Goal: Check status

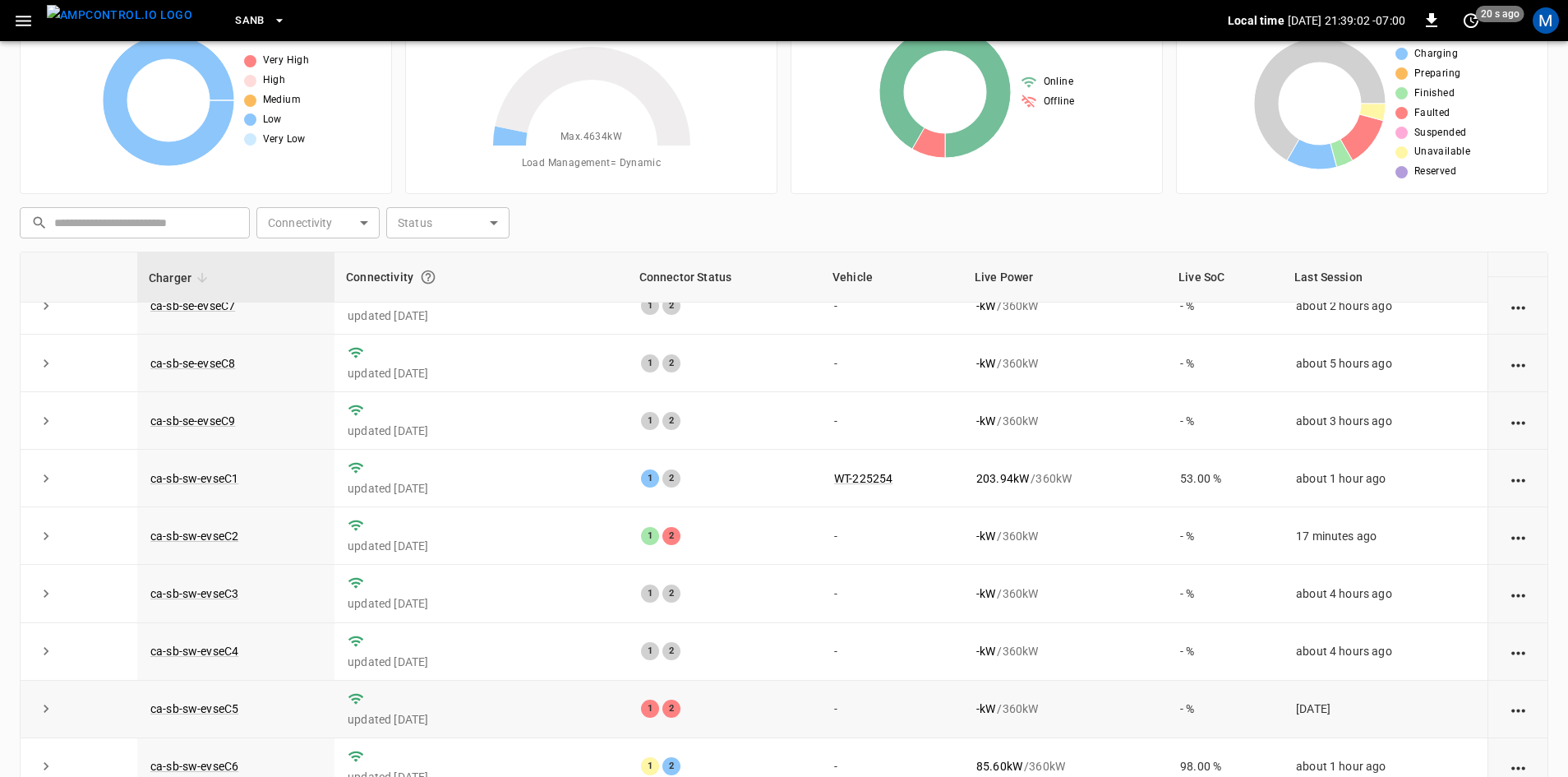
scroll to position [159, 0]
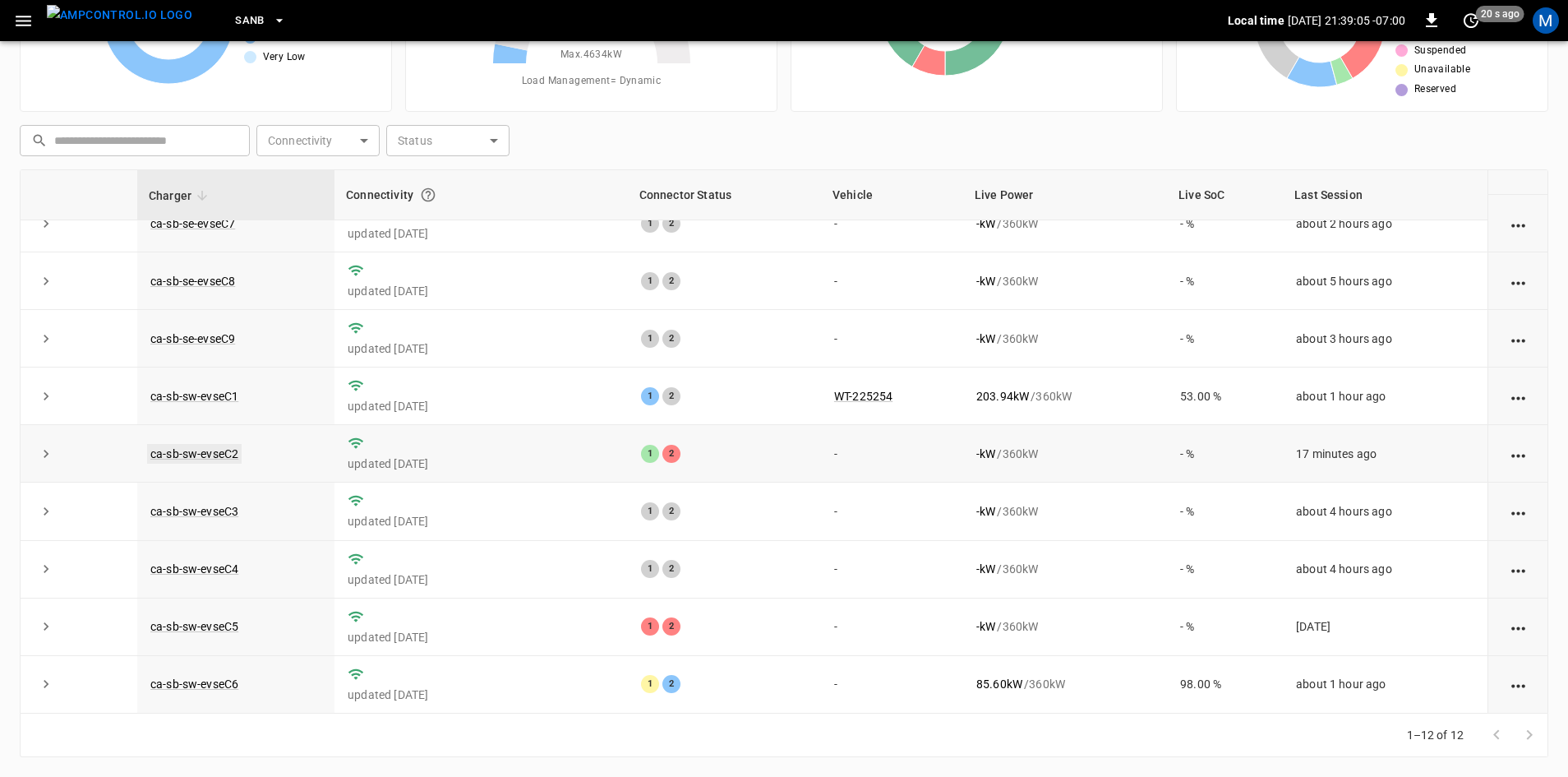
click at [213, 451] on link "ca-sb-sw-evseC2" at bounding box center [194, 453] width 94 height 20
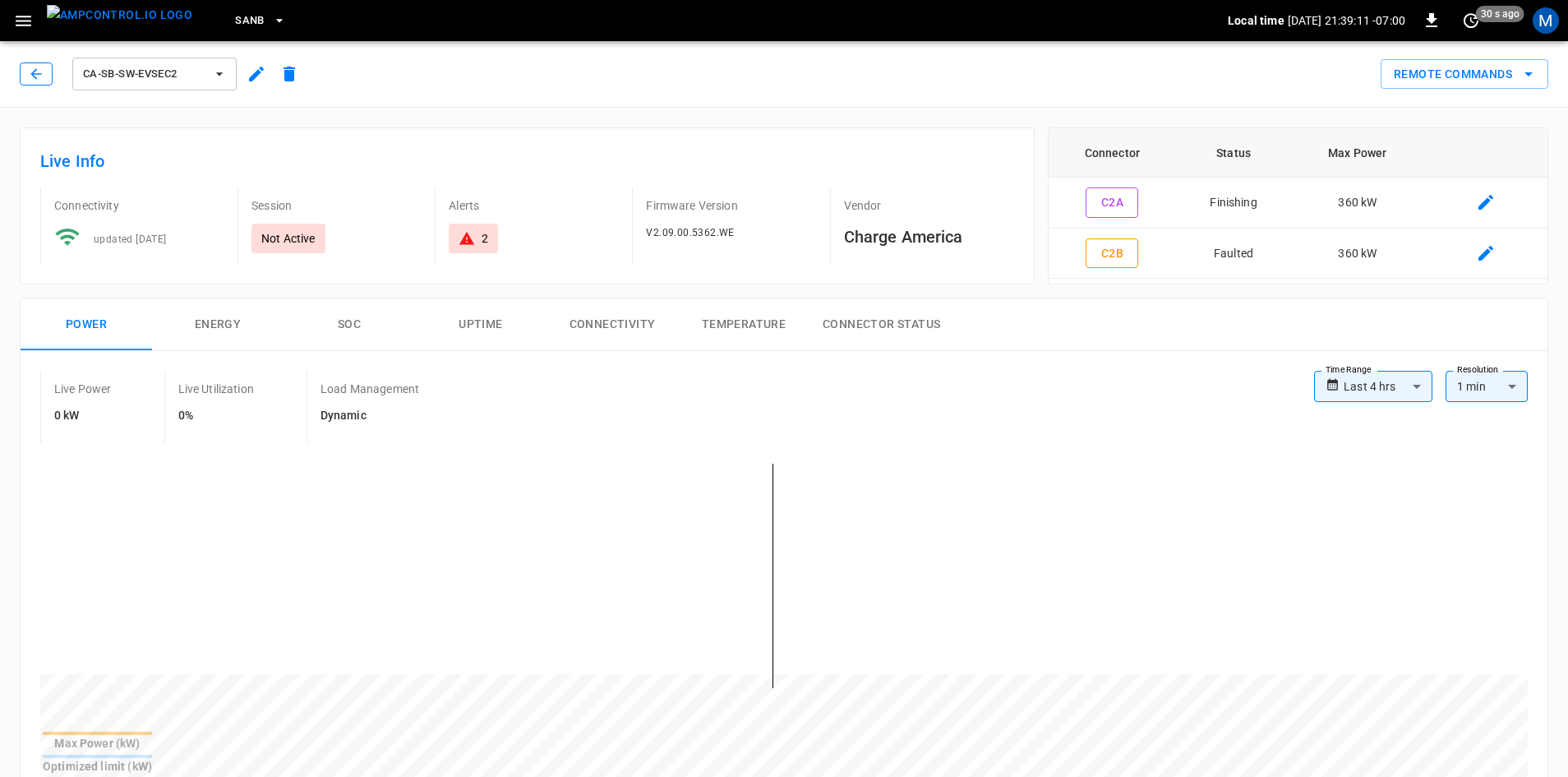
click at [41, 75] on icon "button" at bounding box center [35, 73] width 16 height 16
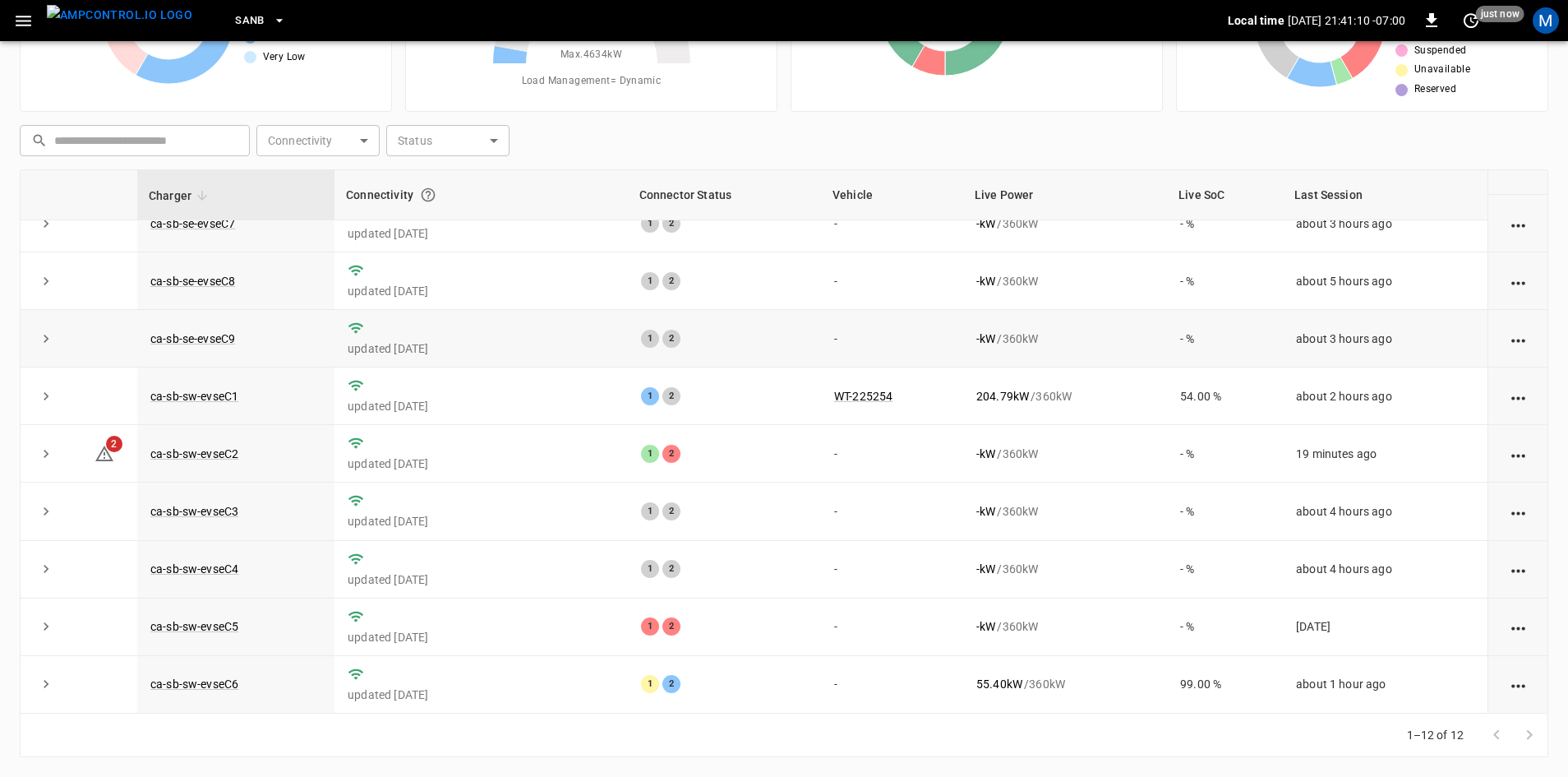
scroll to position [208, 0]
click at [192, 446] on link "ca-sb-sw-evseC2" at bounding box center [194, 453] width 94 height 20
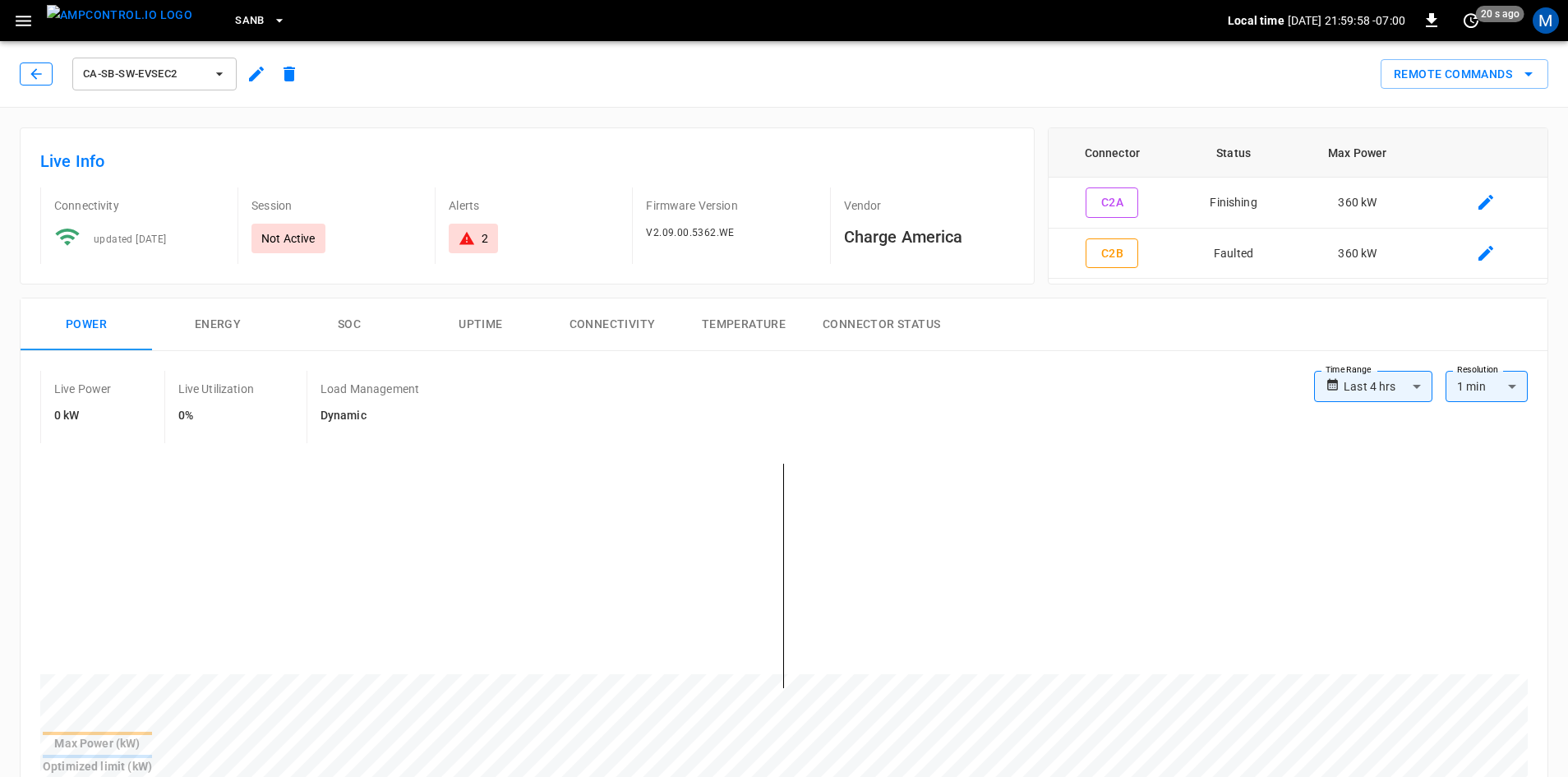
click at [28, 77] on icon "button" at bounding box center [35, 73] width 16 height 16
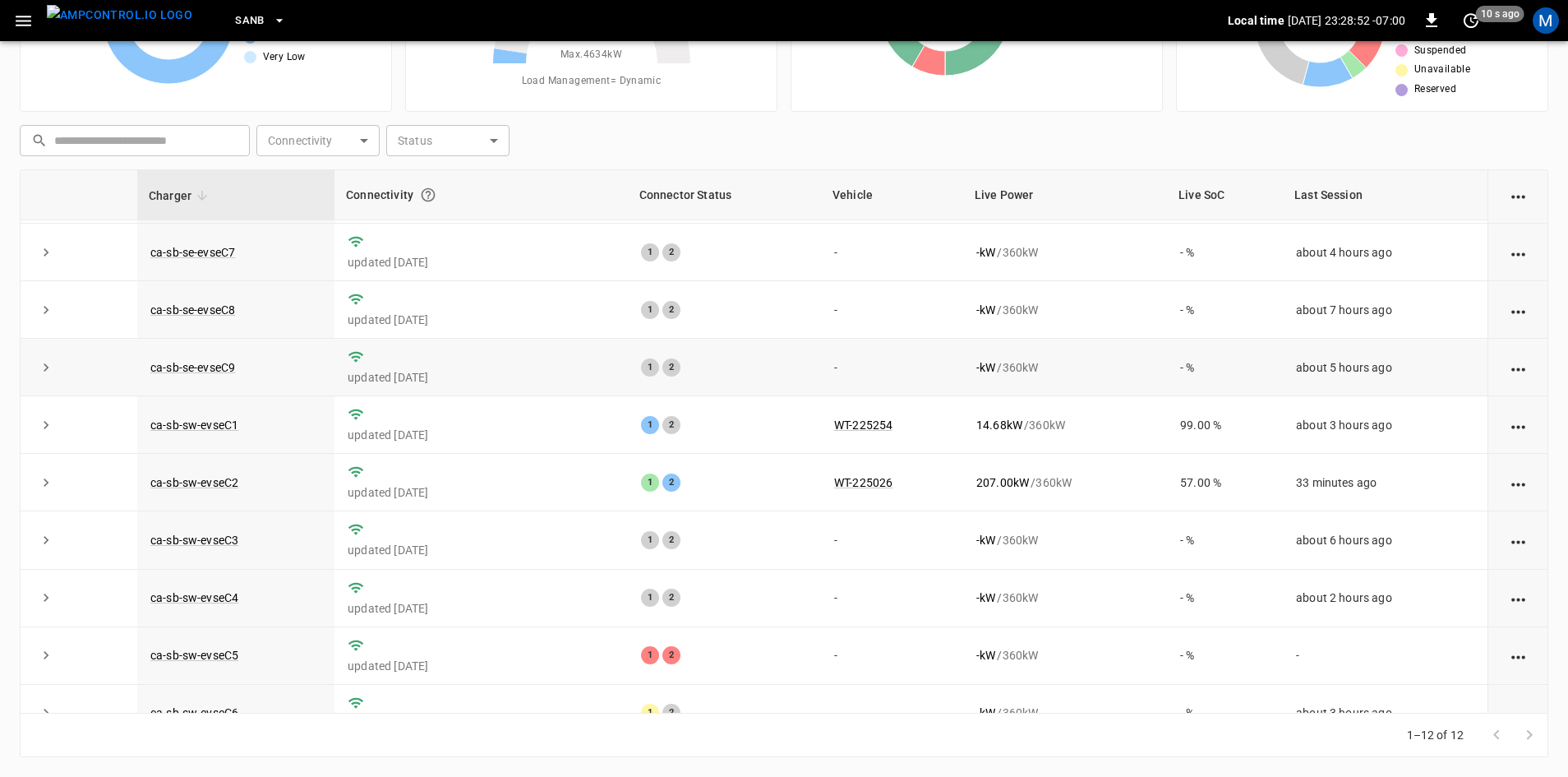
scroll to position [208, 0]
